Goal: Information Seeking & Learning: Learn about a topic

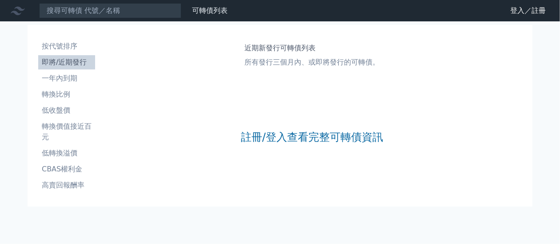
click at [259, 135] on link "註冊/登入查看完整可轉債資訊" at bounding box center [312, 137] width 142 height 14
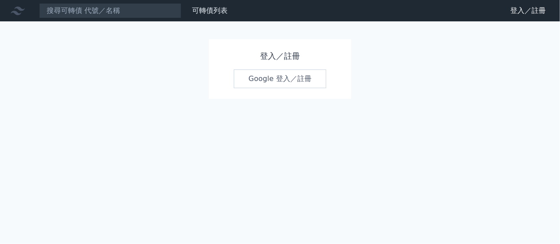
click at [289, 76] on link "Google 登入／註冊" at bounding box center [280, 78] width 93 height 19
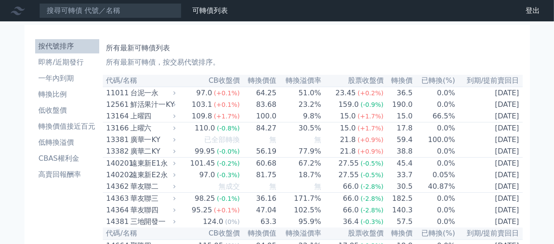
click at [69, 62] on li "即將/近期發行" at bounding box center [67, 62] width 64 height 11
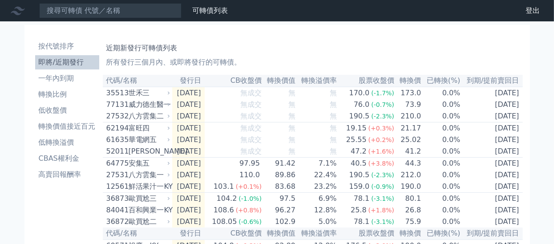
drag, startPoint x: 52, startPoint y: 46, endPoint x: 53, endPoint y: 41, distance: 4.9
click at [52, 46] on li "按代號排序" at bounding box center [67, 46] width 64 height 11
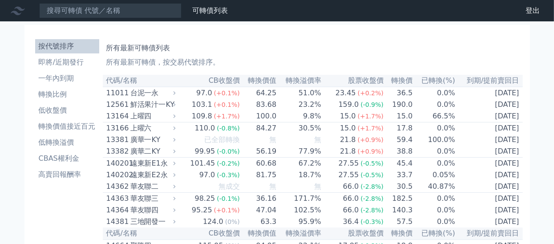
click at [78, 8] on input at bounding box center [110, 10] width 142 height 15
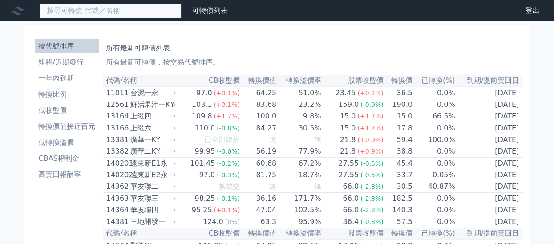
click at [78, 13] on input at bounding box center [110, 10] width 142 height 15
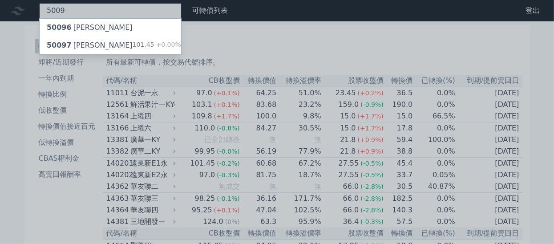
type input "5009"
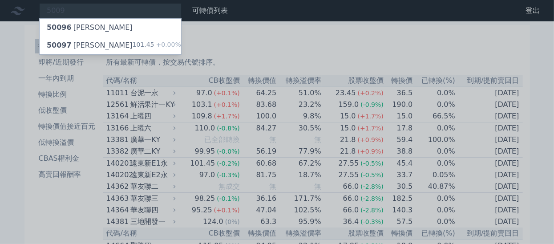
click at [88, 48] on div "50097 [PERSON_NAME]" at bounding box center [90, 45] width 86 height 11
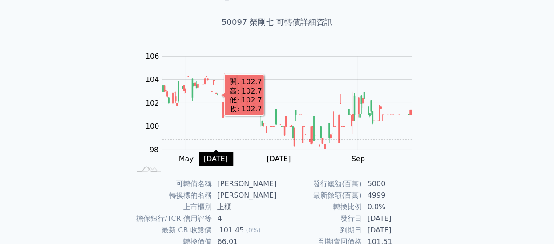
scroll to position [168, 0]
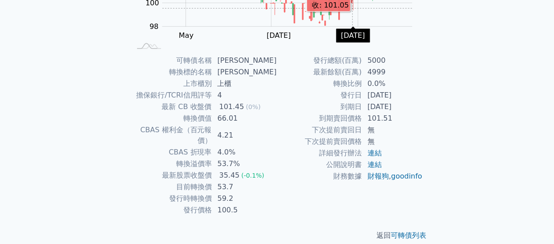
scroll to position [34, 0]
